Goal: Find specific page/section: Find specific page/section

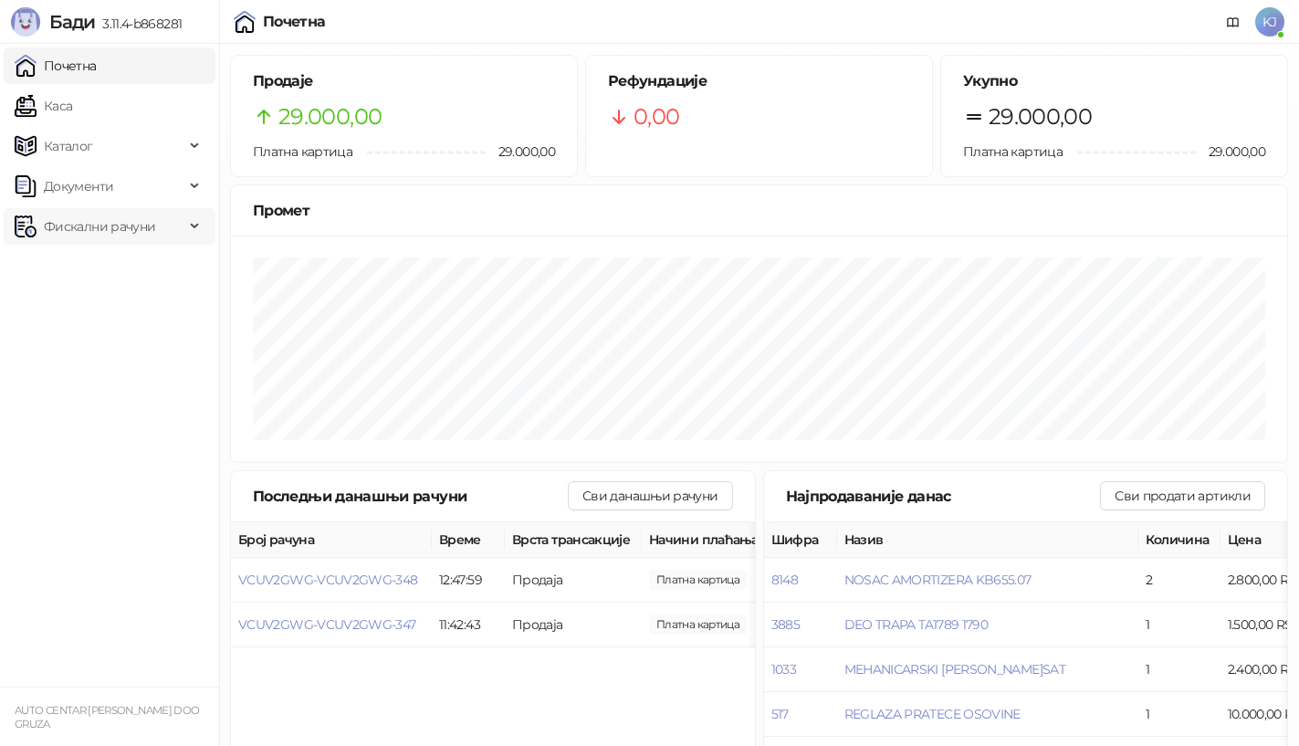
click at [145, 228] on span "Фискални рачуни" at bounding box center [99, 226] width 111 height 37
click at [138, 266] on link "Издати рачуни" at bounding box center [83, 266] width 122 height 37
